Goal: Information Seeking & Learning: Learn about a topic

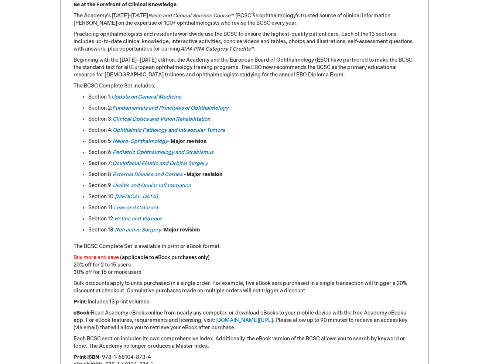
scroll to position [347, 0]
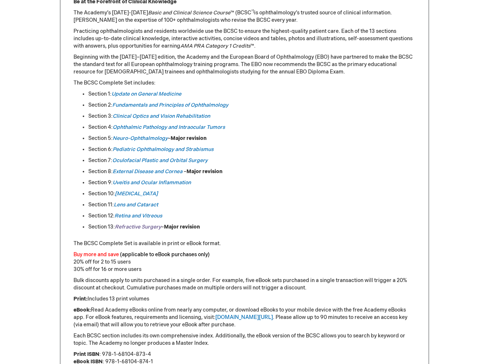
click at [135, 224] on em "Refractive Surgery" at bounding box center [138, 227] width 46 height 6
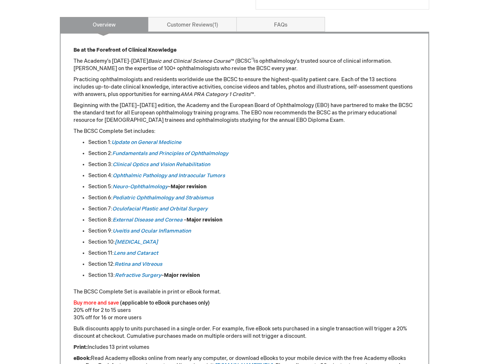
scroll to position [129, 0]
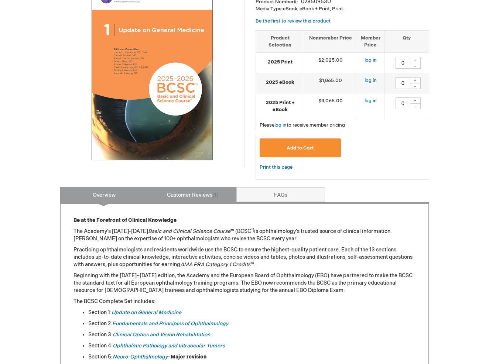
click at [209, 191] on link "Customer Reviews 1" at bounding box center [192, 194] width 89 height 15
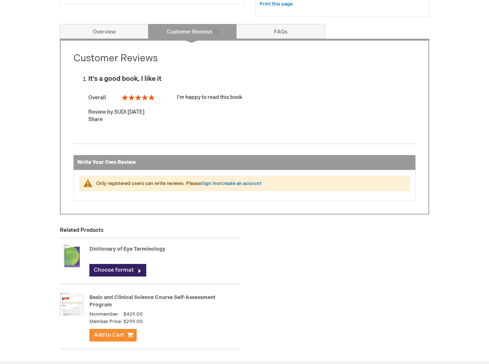
scroll to position [293, 0]
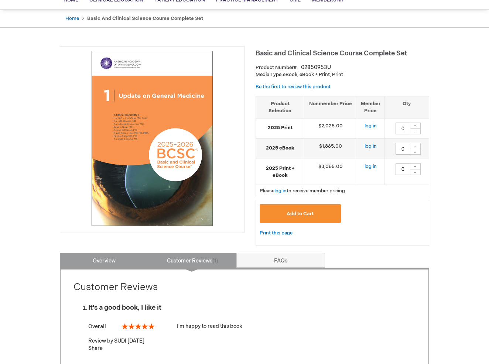
click at [104, 266] on link "Overview" at bounding box center [104, 260] width 89 height 15
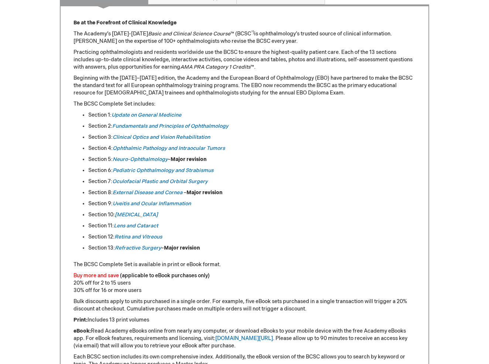
scroll to position [327, 0]
click at [137, 191] on em "External Disease and Cornea" at bounding box center [148, 192] width 70 height 6
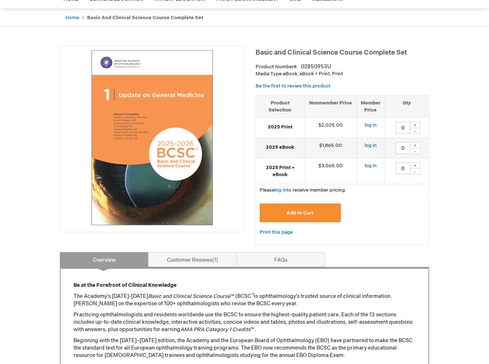
scroll to position [86, 0]
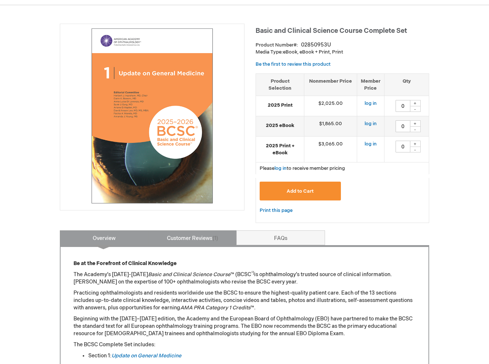
click at [188, 240] on link "Customer Reviews 1" at bounding box center [192, 237] width 89 height 15
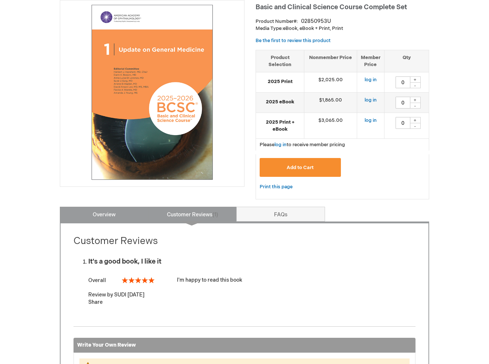
click at [122, 215] on link "Overview" at bounding box center [104, 214] width 89 height 15
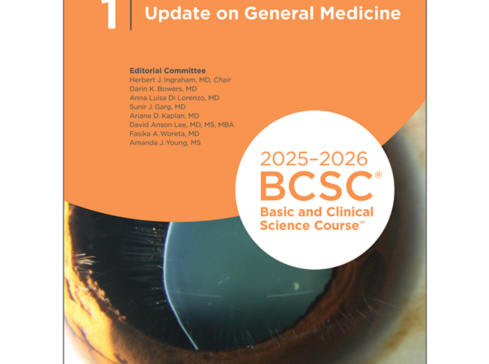
scroll to position [76, 0]
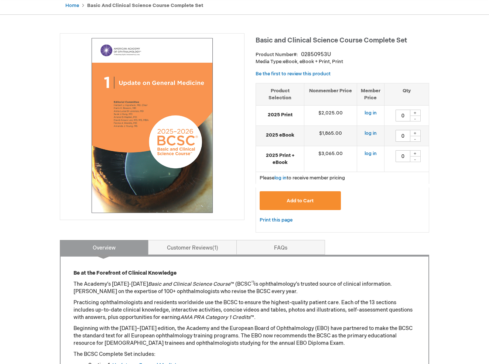
click at [410, 234] on div "Basic and Clinical Science Course Complete Set Product Number 02850953U Media T…" at bounding box center [342, 136] width 174 height 207
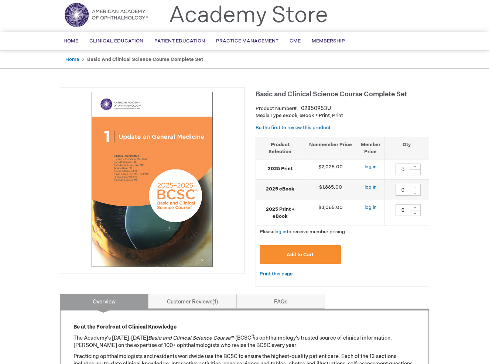
scroll to position [21, 0]
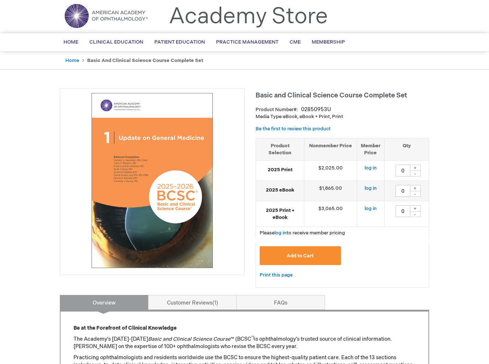
click at [421, 263] on div "Add to Cart" at bounding box center [342, 258] width 165 height 24
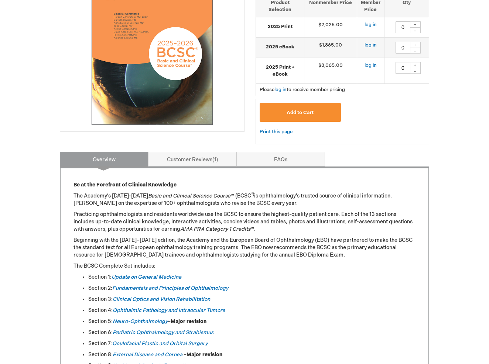
scroll to position [357, 0]
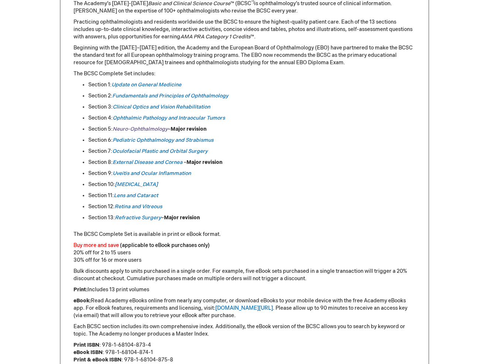
click at [138, 127] on em "Neuro-Ophthalmology" at bounding box center [140, 129] width 55 height 6
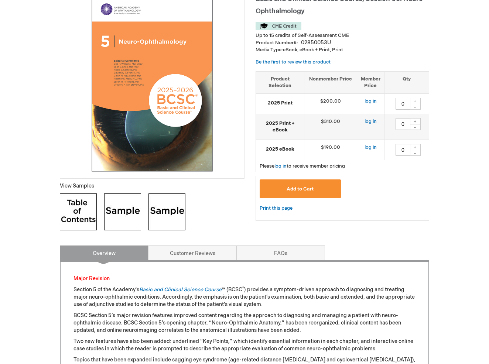
scroll to position [114, 0]
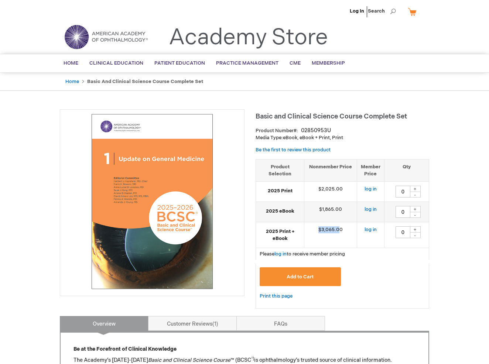
drag, startPoint x: 341, startPoint y: 231, endPoint x: 319, endPoint y: 229, distance: 22.2
click at [319, 229] on td "$3,065.00" at bounding box center [330, 235] width 53 height 26
drag, startPoint x: 344, startPoint y: 230, endPoint x: 317, endPoint y: 233, distance: 26.8
click at [317, 233] on td "$3,065.00" at bounding box center [330, 235] width 53 height 26
drag, startPoint x: 317, startPoint y: 207, endPoint x: 344, endPoint y: 207, distance: 27.7
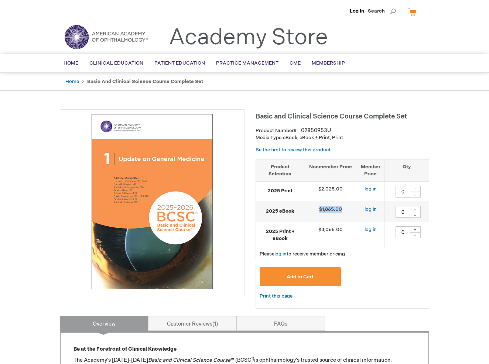
click at [344, 207] on td "$1,865.00" at bounding box center [330, 212] width 53 height 20
drag, startPoint x: 319, startPoint y: 187, endPoint x: 348, endPoint y: 185, distance: 28.9
click at [348, 185] on td "$2,025.00" at bounding box center [330, 192] width 53 height 20
click at [370, 287] on div "Add to Cart" at bounding box center [342, 279] width 165 height 24
drag, startPoint x: 320, startPoint y: 227, endPoint x: 342, endPoint y: 226, distance: 22.5
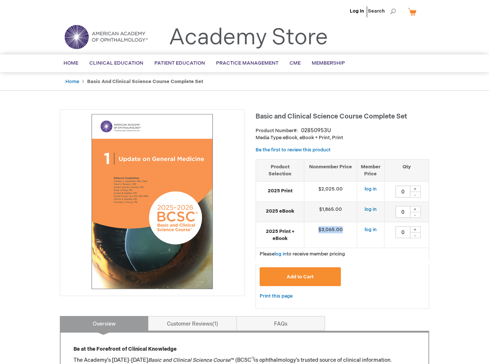
click at [342, 226] on td "$3,065.00" at bounding box center [330, 235] width 53 height 26
click at [361, 274] on div "Add to Cart" at bounding box center [342, 279] width 165 height 24
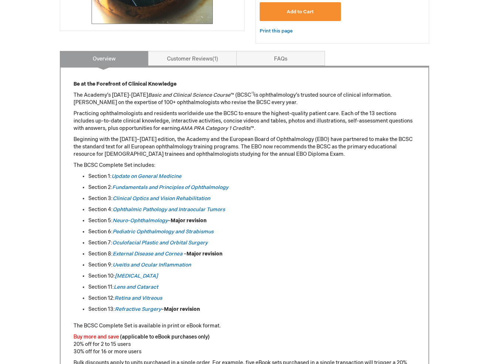
scroll to position [270, 0]
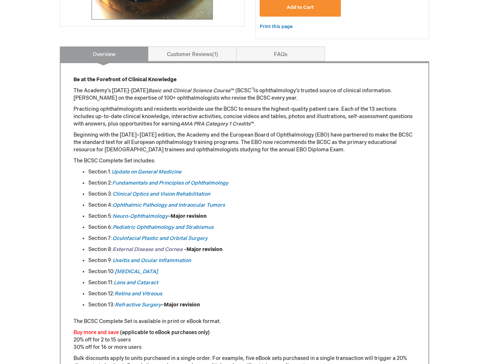
click at [138, 246] on em "External Disease and Cornea" at bounding box center [148, 249] width 70 height 6
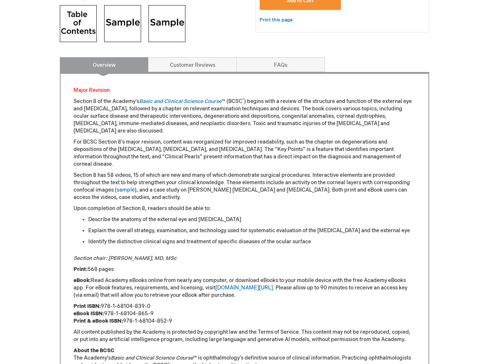
scroll to position [303, 0]
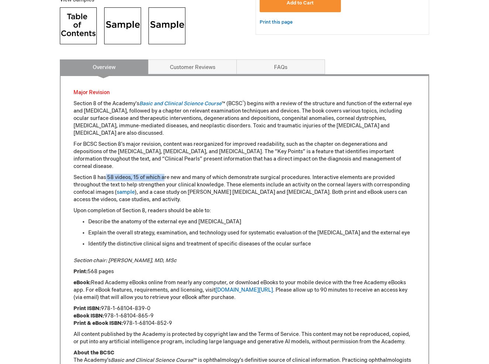
drag, startPoint x: 106, startPoint y: 170, endPoint x: 164, endPoint y: 169, distance: 58.7
click at [164, 174] on p "Section 8 has 58 videos, 15 of which are new and many of which demonstrate surg…" at bounding box center [244, 189] width 342 height 30
click at [267, 175] on p "Section 8 has 58 videos, 15 of which are new and many of which demonstrate surg…" at bounding box center [244, 189] width 342 height 30
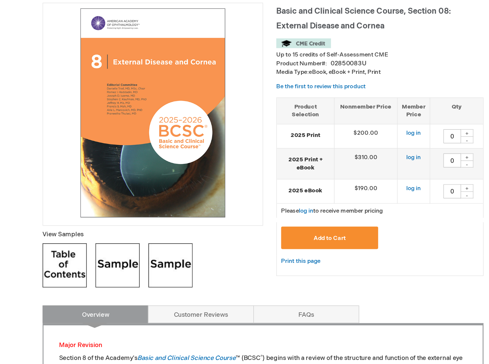
scroll to position [88, 0]
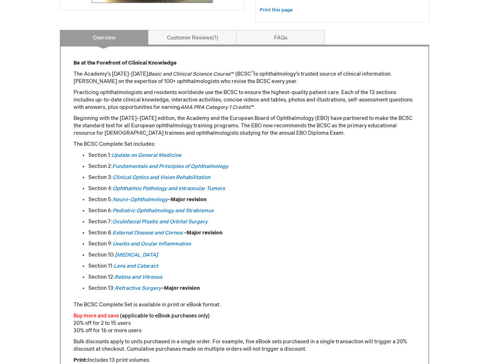
scroll to position [288, 0]
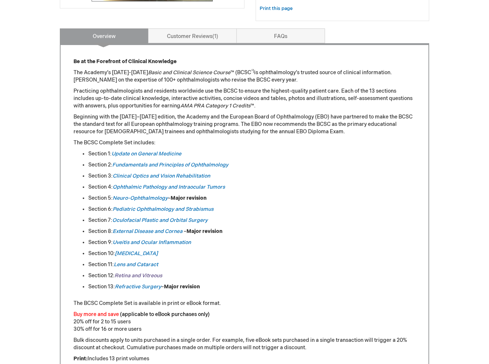
click at [147, 273] on link "Retina and Vitreous" at bounding box center [138, 275] width 48 height 6
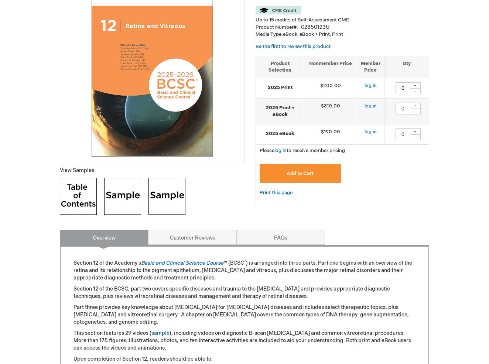
scroll to position [244, 0]
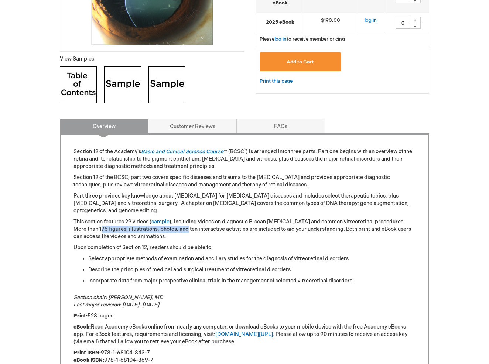
drag, startPoint x: 100, startPoint y: 227, endPoint x: 183, endPoint y: 226, distance: 83.8
click at [185, 226] on p "This section features 29 videos ( sample ), including videos on diagnostic B-sc…" at bounding box center [244, 229] width 342 height 22
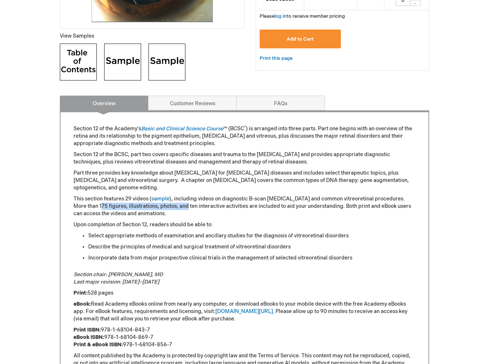
drag, startPoint x: 89, startPoint y: 292, endPoint x: 130, endPoint y: 292, distance: 41.0
click at [130, 292] on p "Print: 528 pages" at bounding box center [244, 292] width 342 height 7
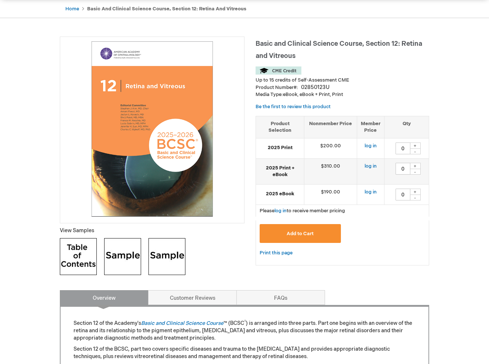
scroll to position [48, 0]
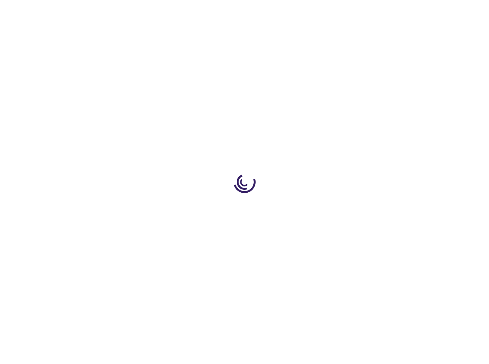
scroll to position [288, 0]
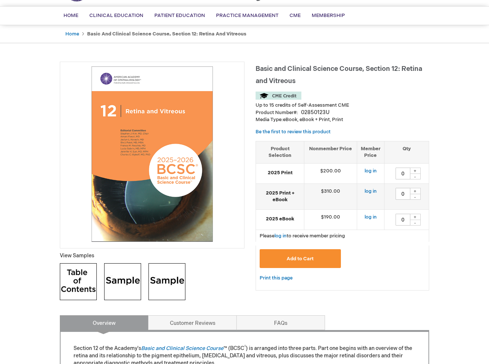
click at [278, 197] on strong "2025 Print + eBook" at bounding box center [280, 197] width 41 height 14
click at [276, 196] on strong "2025 Print + eBook" at bounding box center [280, 197] width 41 height 14
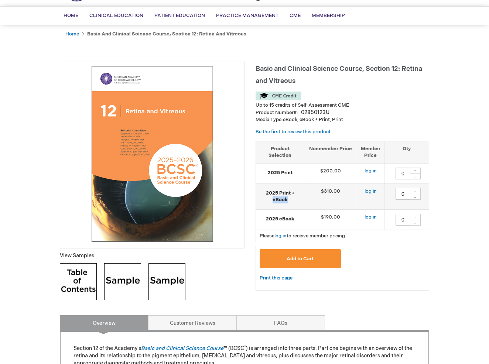
click at [276, 196] on strong "2025 Print + eBook" at bounding box center [280, 197] width 41 height 14
click at [86, 281] on img at bounding box center [78, 281] width 37 height 37
click at [121, 288] on img at bounding box center [122, 281] width 37 height 37
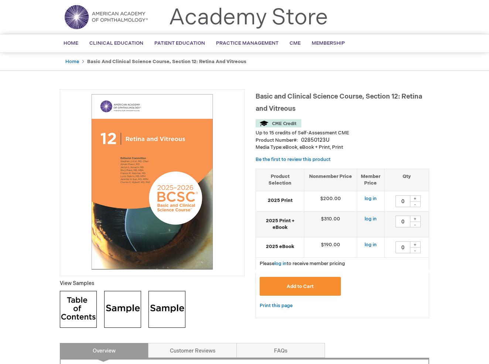
scroll to position [35, 0]
